Goal: Information Seeking & Learning: Learn about a topic

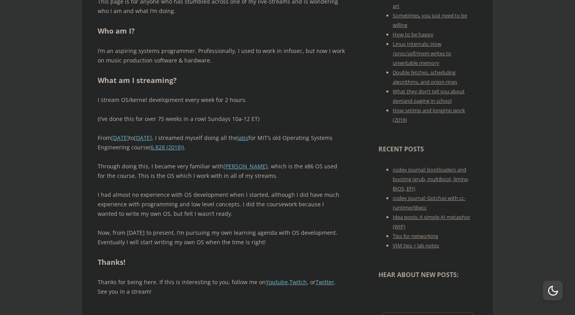
scroll to position [435, 0]
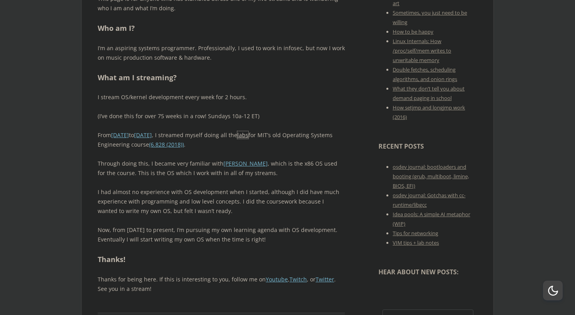
click at [248, 131] on link "labs" at bounding box center [242, 135] width 11 height 8
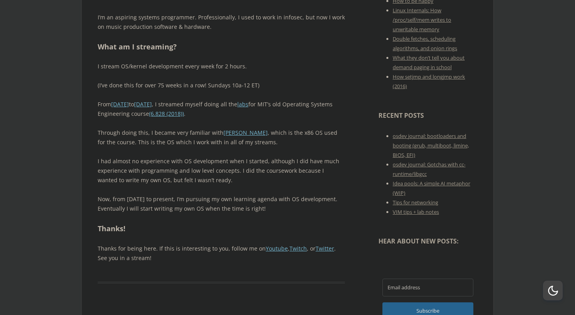
scroll to position [467, 0]
click at [214, 156] on p "I had almost no experience with OS development when I started, although I did h…" at bounding box center [221, 170] width 247 height 28
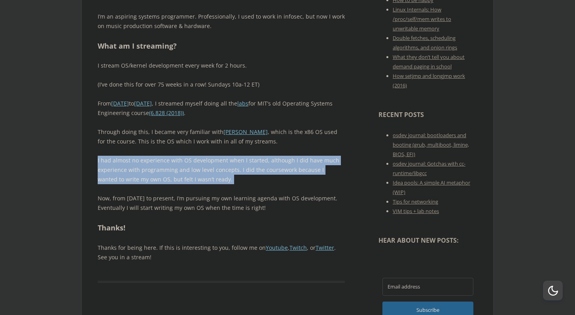
click at [214, 156] on p "I had almost no experience with OS development when I started, although I did h…" at bounding box center [221, 170] width 247 height 28
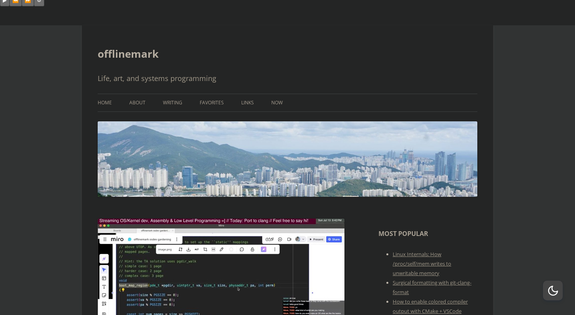
scroll to position [0, 0]
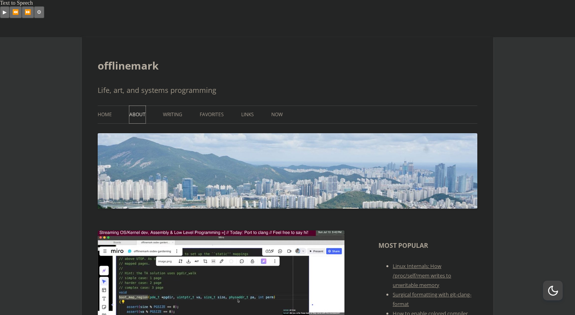
click at [142, 106] on link "About" at bounding box center [137, 114] width 16 height 17
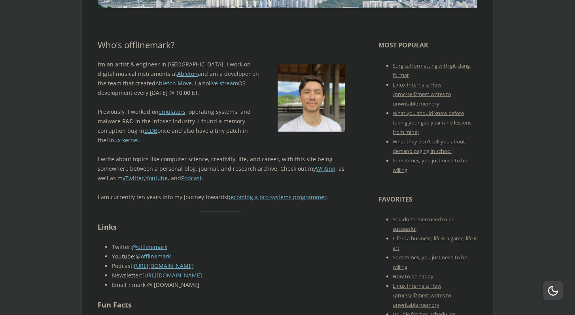
scroll to position [202, 0]
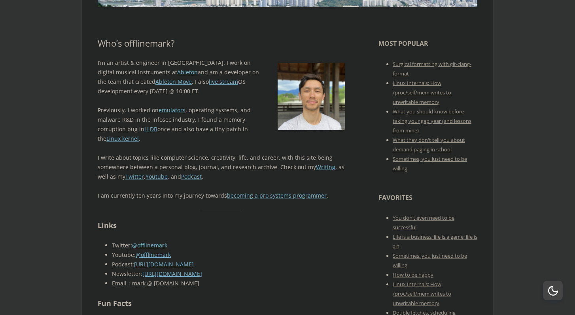
click at [232, 111] on p "Previously, I worked on emulators , operating systems, and malware R&D in the i…" at bounding box center [221, 125] width 247 height 38
click at [229, 111] on p "Previously, I worked on emulators , operating systems, and malware R&D in the i…" at bounding box center [221, 125] width 247 height 38
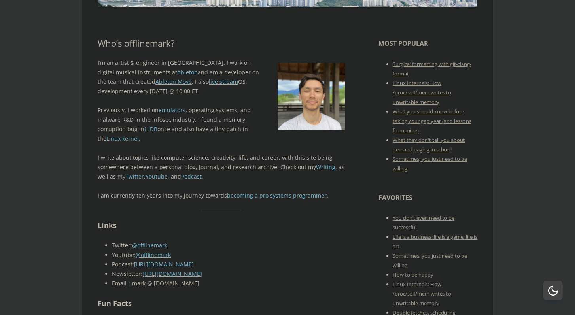
click at [229, 111] on p "Previously, I worked on emulators , operating systems, and malware R&D in the i…" at bounding box center [221, 125] width 247 height 38
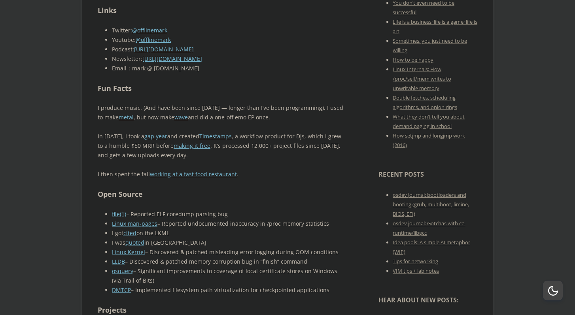
scroll to position [419, 0]
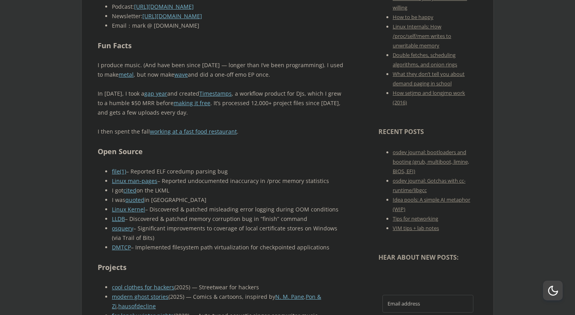
scroll to position [461, 0]
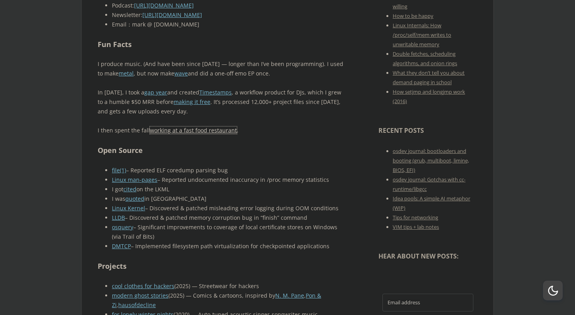
click at [219, 126] on link "working at a fast food restaurant" at bounding box center [193, 130] width 87 height 8
click at [321, 145] on h2 "Open Source" at bounding box center [221, 150] width 247 height 11
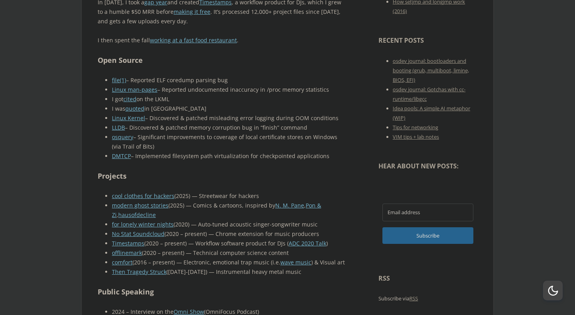
scroll to position [553, 0]
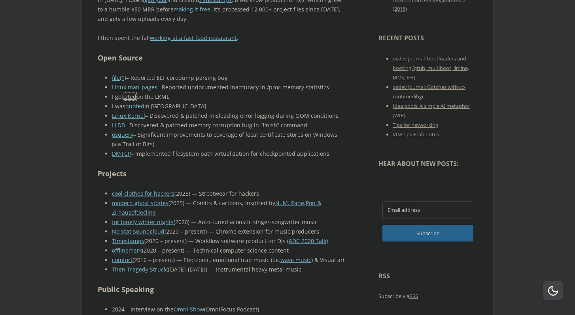
click at [135, 93] on link "cited" at bounding box center [129, 97] width 13 height 8
click at [140, 102] on link "quoted" at bounding box center [134, 106] width 19 height 8
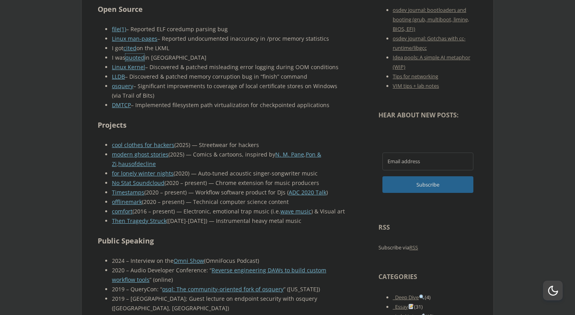
scroll to position [603, 0]
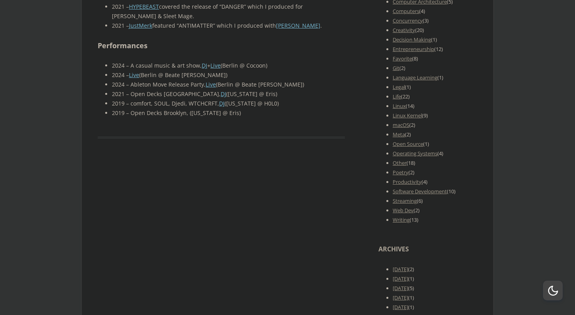
scroll to position [1041, 0]
click at [407, 177] on link "Productivity" at bounding box center [406, 180] width 29 height 7
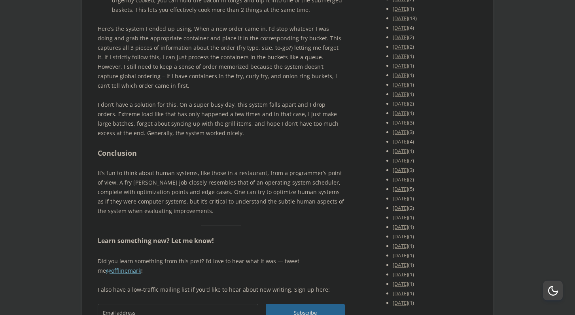
scroll to position [1471, 0]
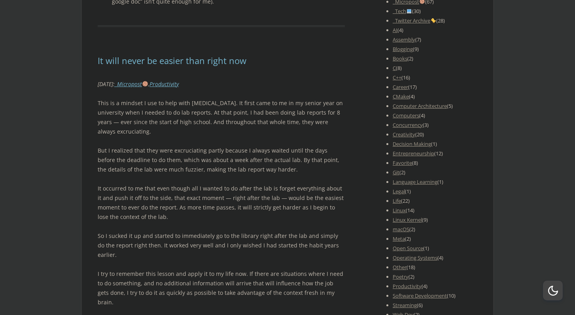
scroll to position [936, 0]
click at [288, 98] on p "This is a mindset I use to help with [MEDICAL_DATA]. It first came to me in my …" at bounding box center [221, 117] width 247 height 38
click at [288, 98] on p "This is a mindset I use to help with procrastination. It first came to me in my…" at bounding box center [221, 117] width 247 height 38
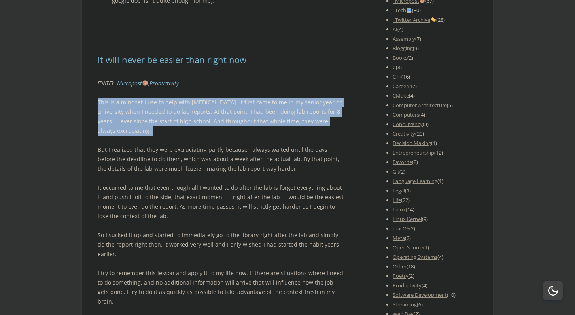
click at [288, 98] on p "This is a mindset I use to help with procrastination. It first came to me in my…" at bounding box center [221, 117] width 247 height 38
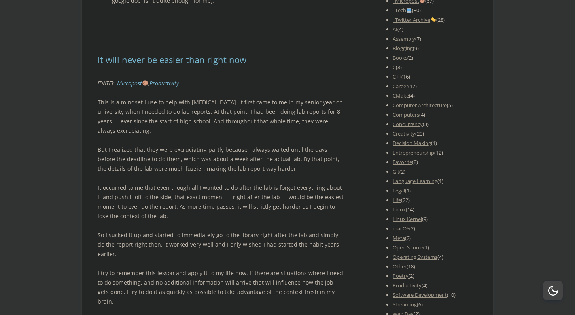
click at [288, 98] on p "This is a mindset I use to help with procrastination. It first came to me in my…" at bounding box center [221, 117] width 247 height 38
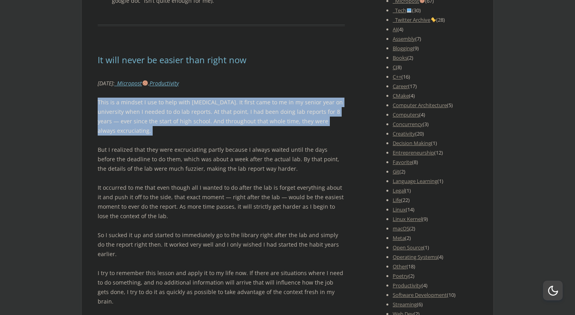
click at [288, 98] on p "This is a mindset I use to help with procrastination. It first came to me in my…" at bounding box center [221, 117] width 247 height 38
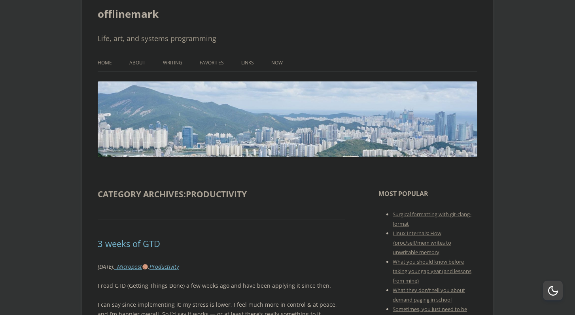
scroll to position [0, 0]
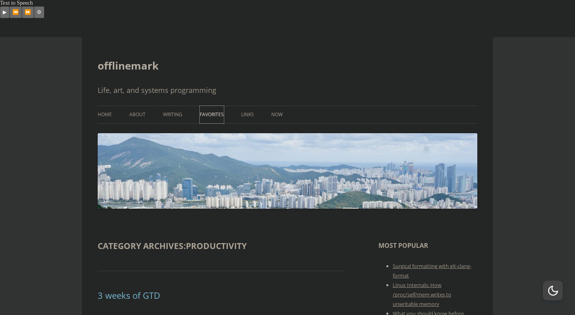
click at [204, 106] on link "Favorites" at bounding box center [212, 114] width 24 height 17
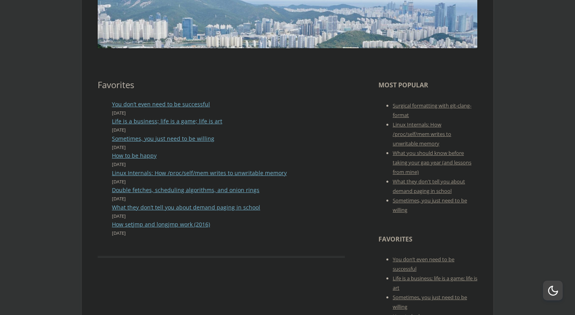
scroll to position [168, 0]
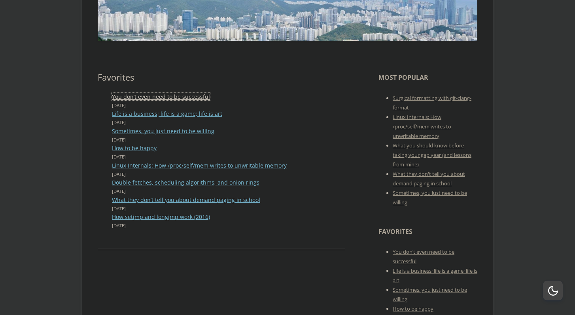
click at [202, 93] on link "You don’t even need to be successful" at bounding box center [161, 97] width 98 height 8
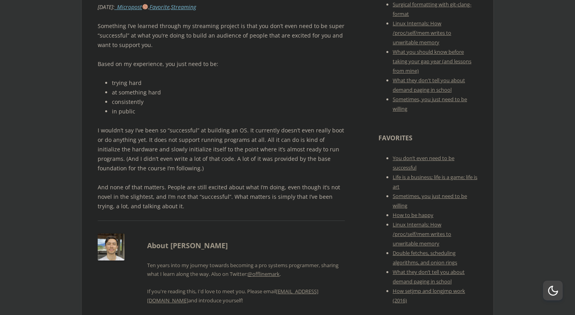
scroll to position [263, 0]
